Goal: Transaction & Acquisition: Purchase product/service

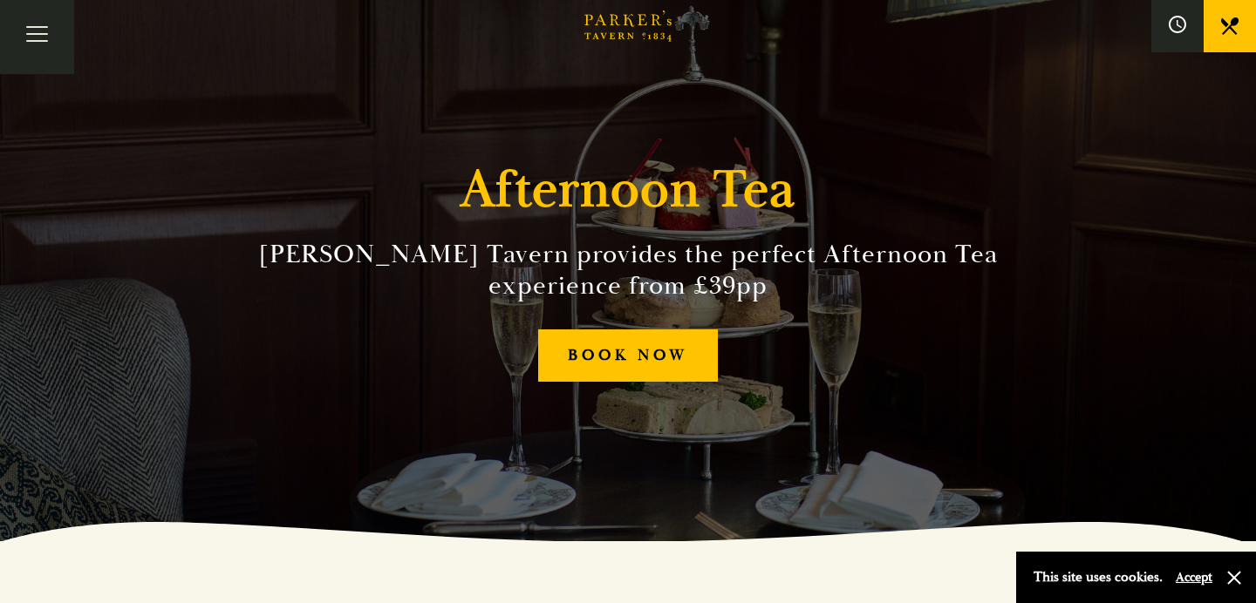
scroll to position [69, 0]
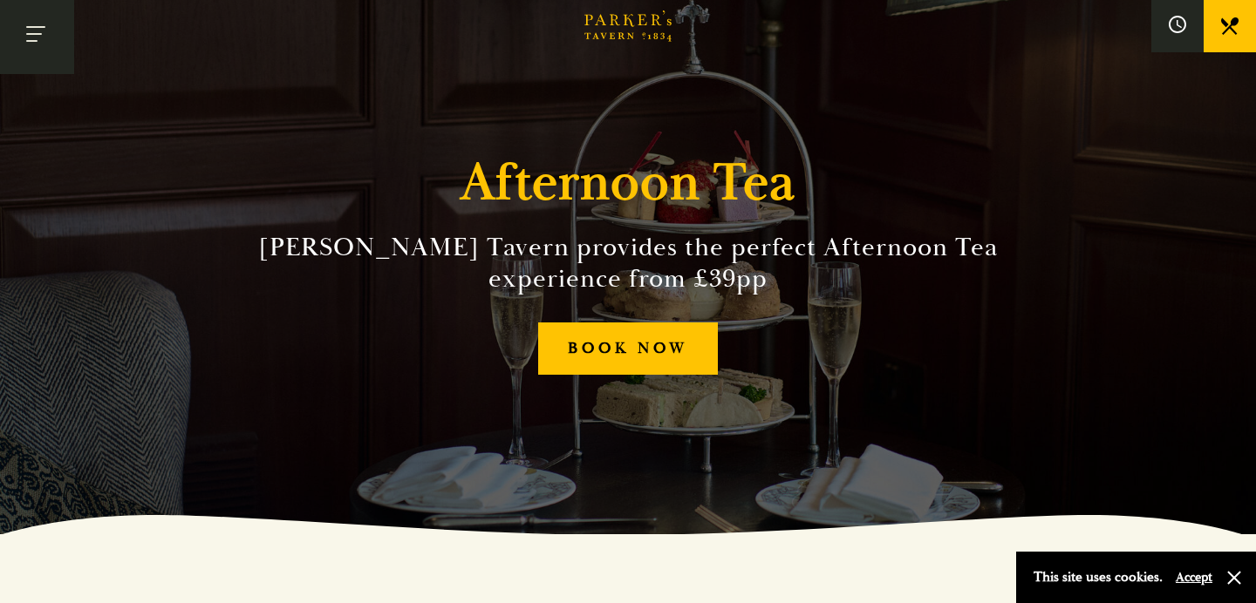
click at [38, 29] on button "Toggle navigation" at bounding box center [37, 37] width 74 height 74
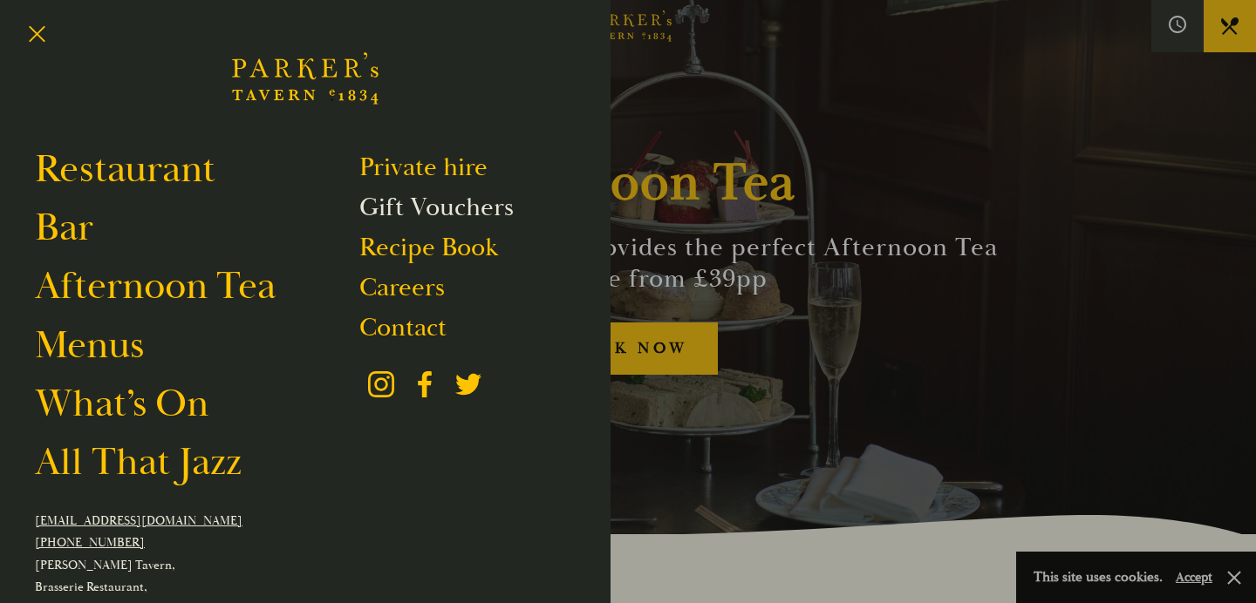
click at [398, 206] on link "Gift Vouchers" at bounding box center [436, 207] width 154 height 33
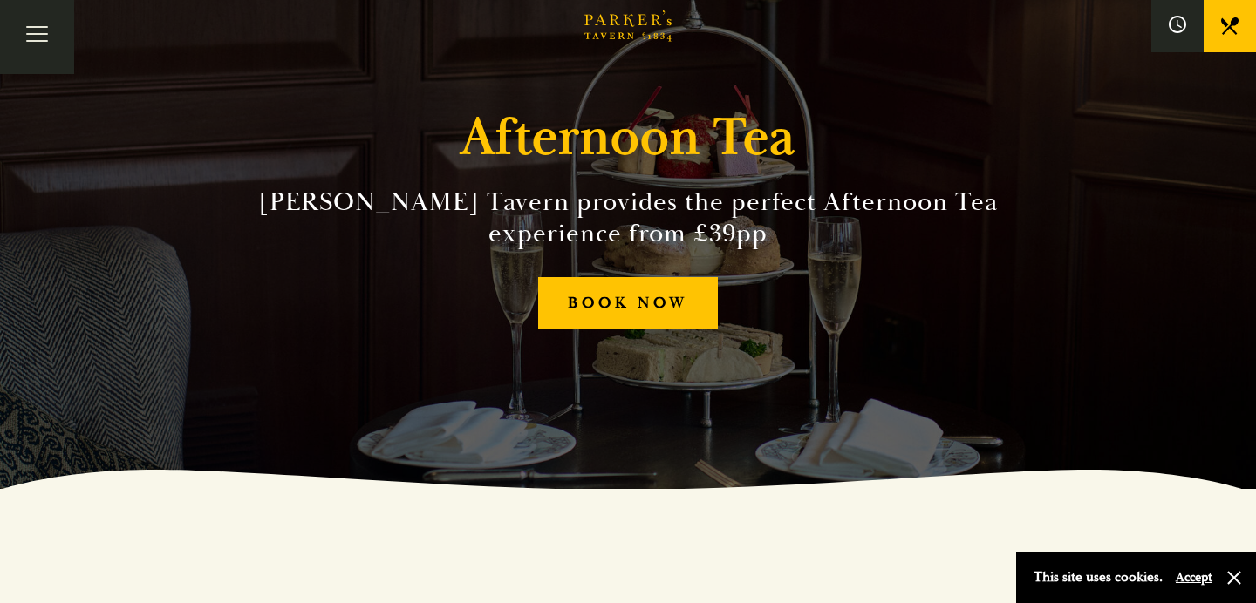
scroll to position [115, 0]
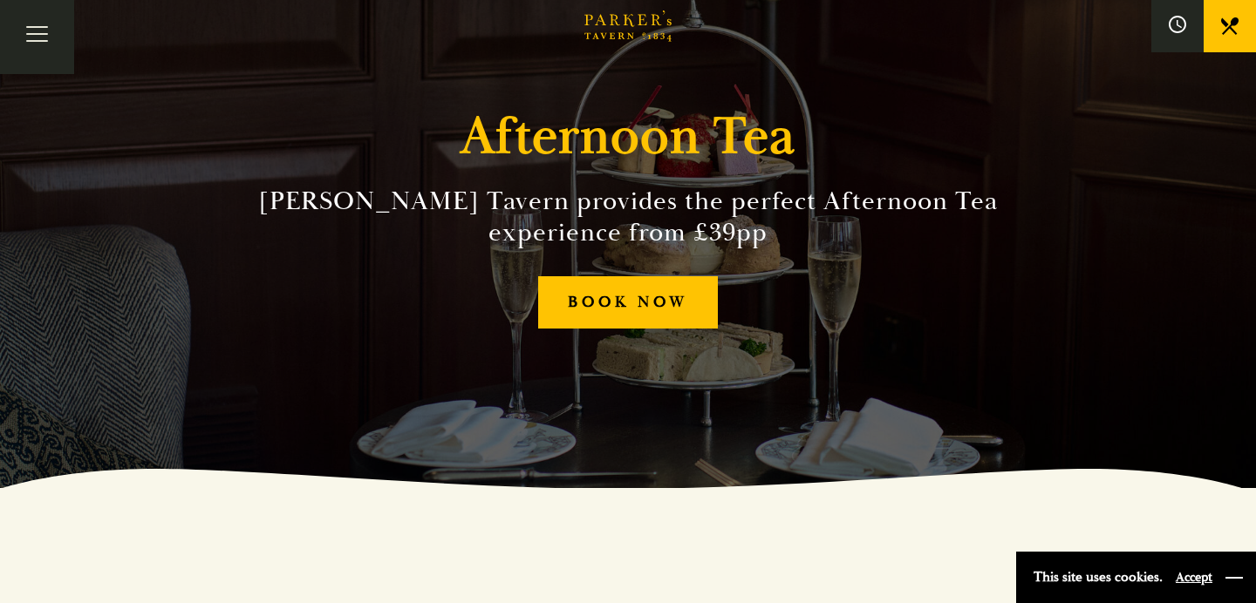
click at [1235, 575] on button "button" at bounding box center [1233, 577] width 17 height 17
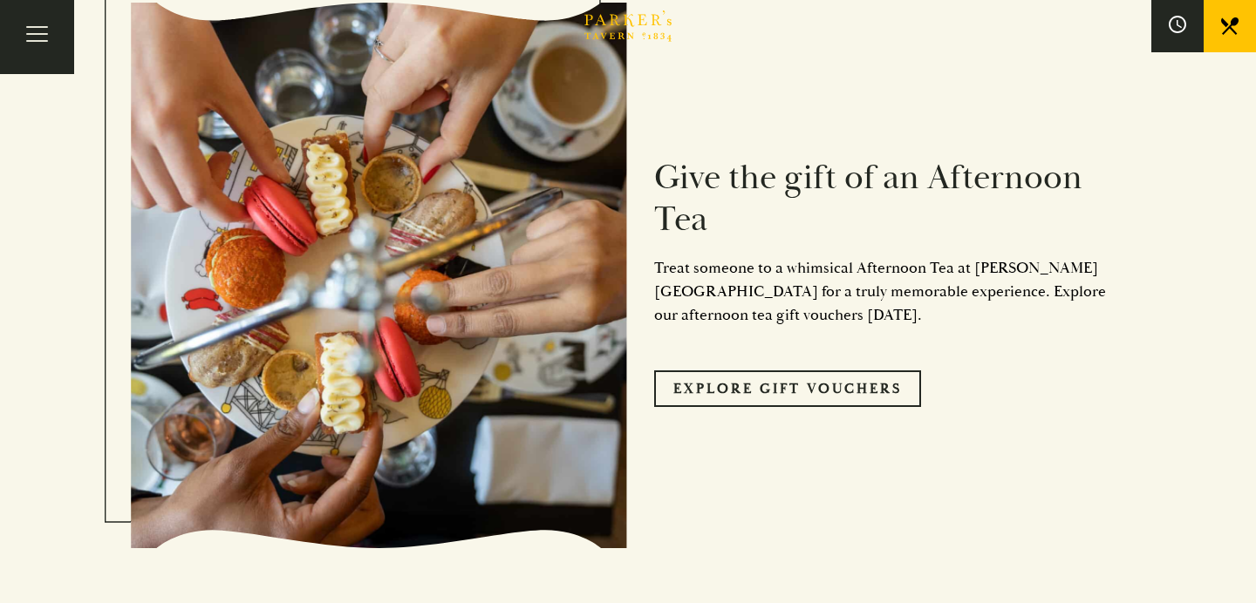
scroll to position [1606, 0]
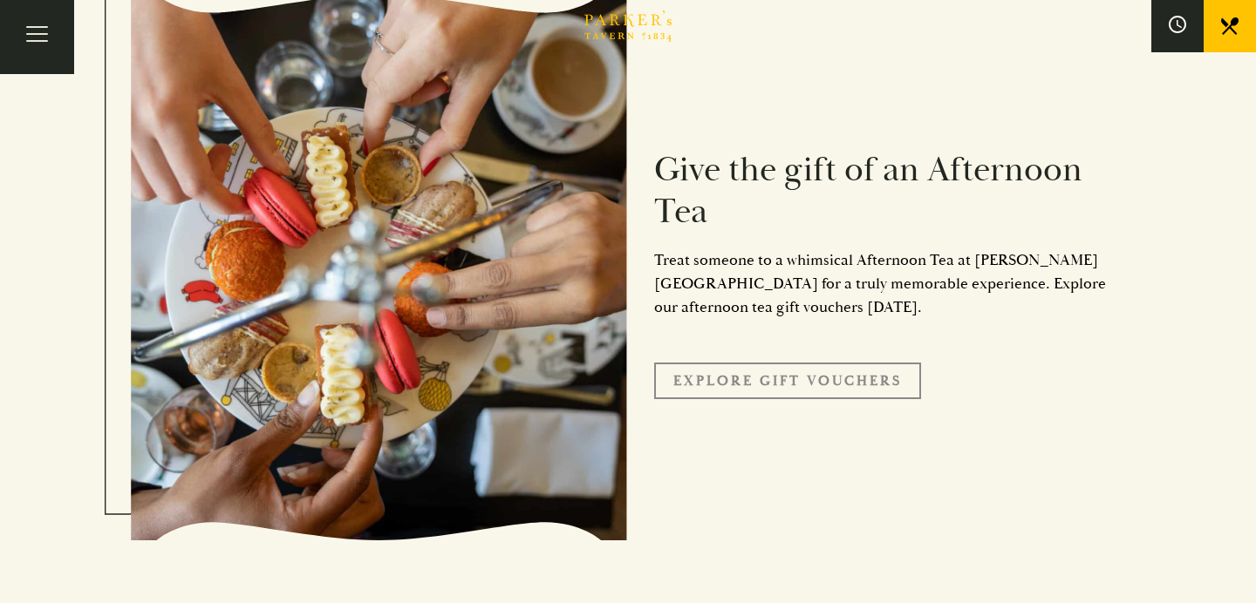
click at [795, 363] on link "Explore Gift Vouchers" at bounding box center [787, 381] width 267 height 37
